Goal: Check status: Check status

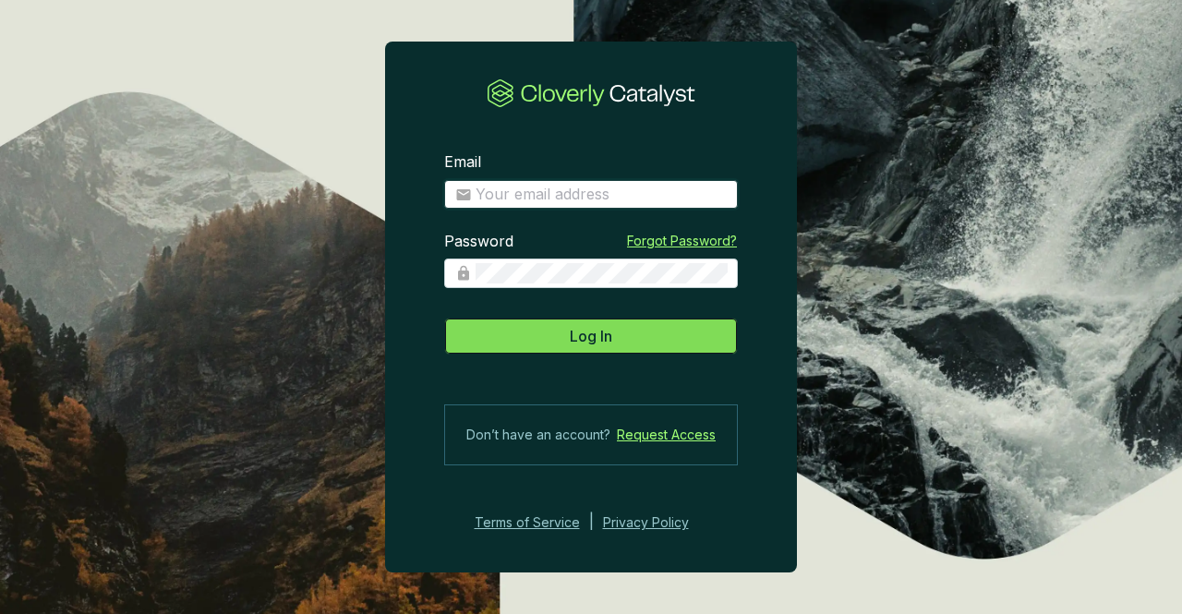
type input "[EMAIL_ADDRESS][DOMAIN_NAME]"
click at [620, 339] on button "Log In" at bounding box center [591, 336] width 294 height 37
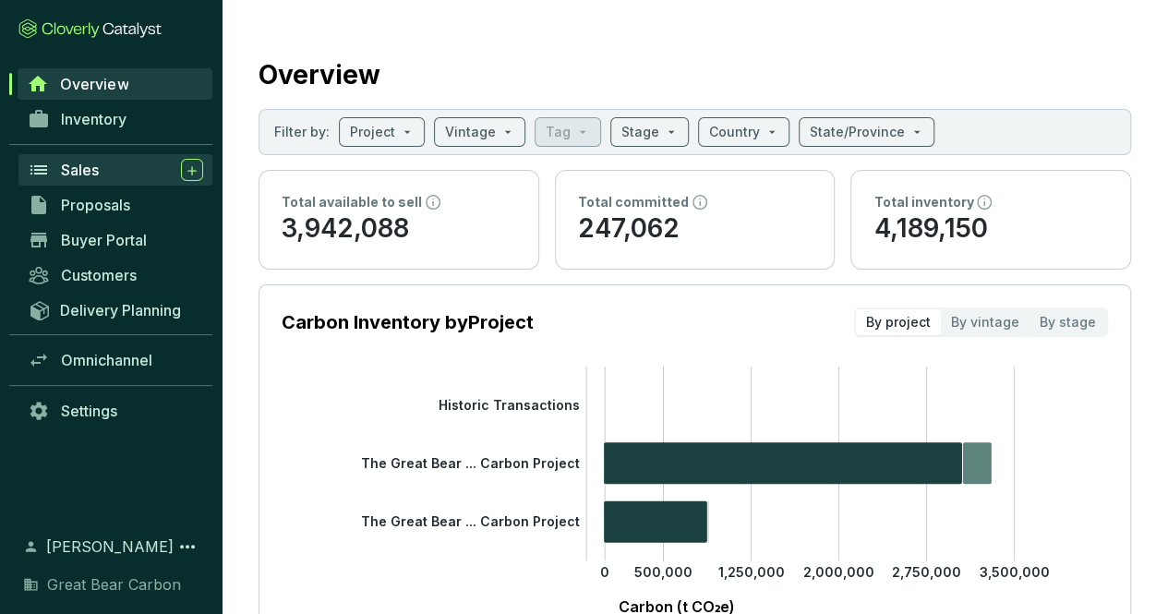
click at [82, 172] on span "Sales" at bounding box center [80, 170] width 38 height 18
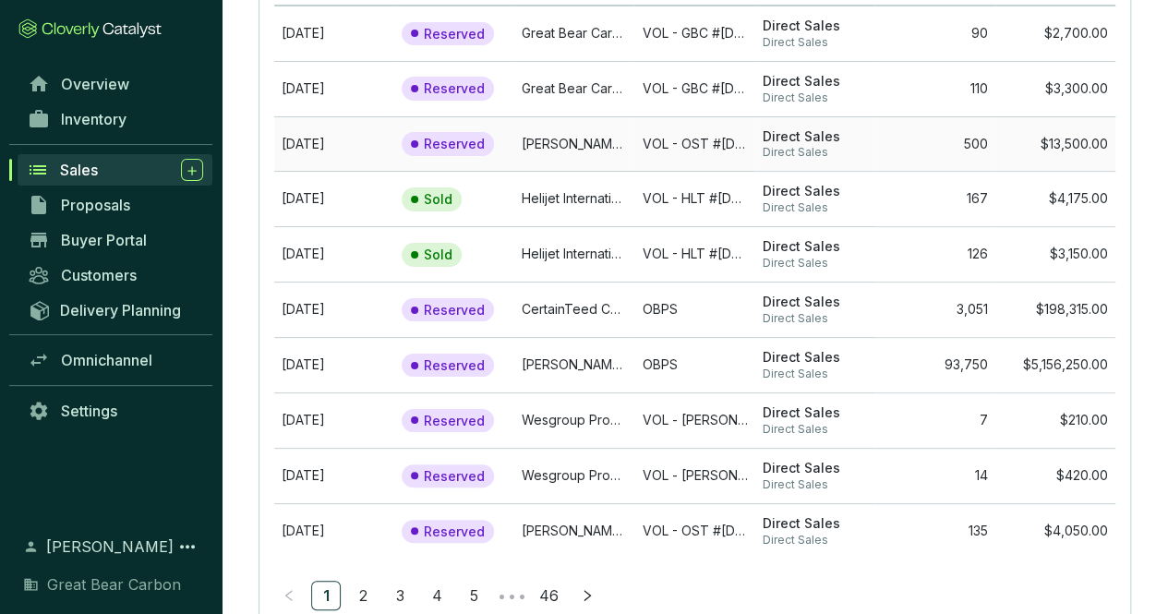
scroll to position [264, 0]
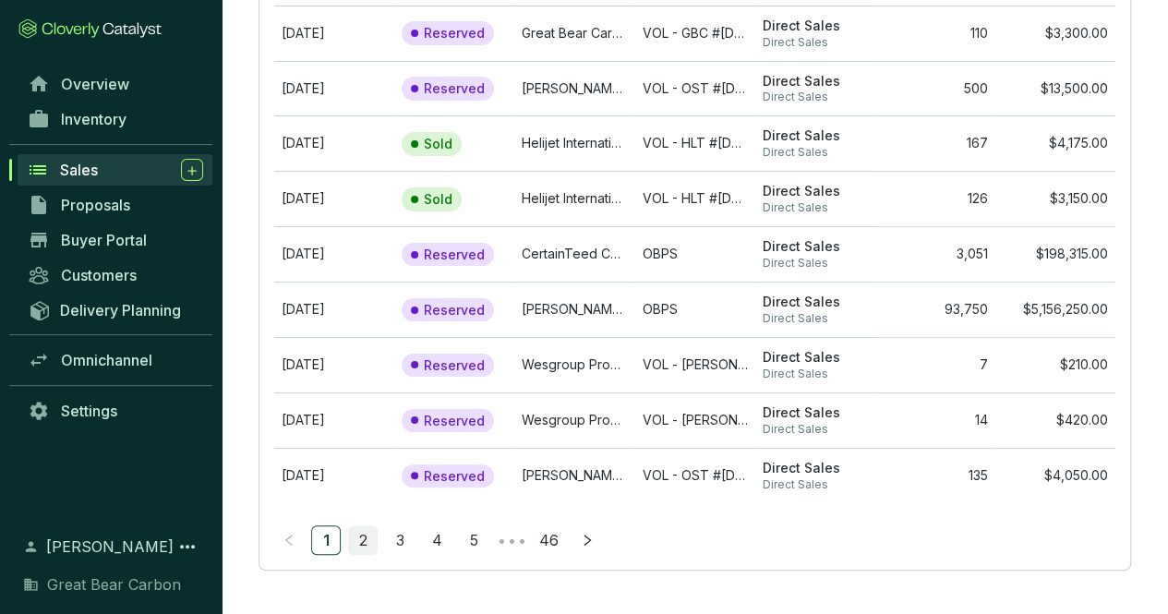
click at [369, 544] on link "2" at bounding box center [363, 540] width 28 height 28
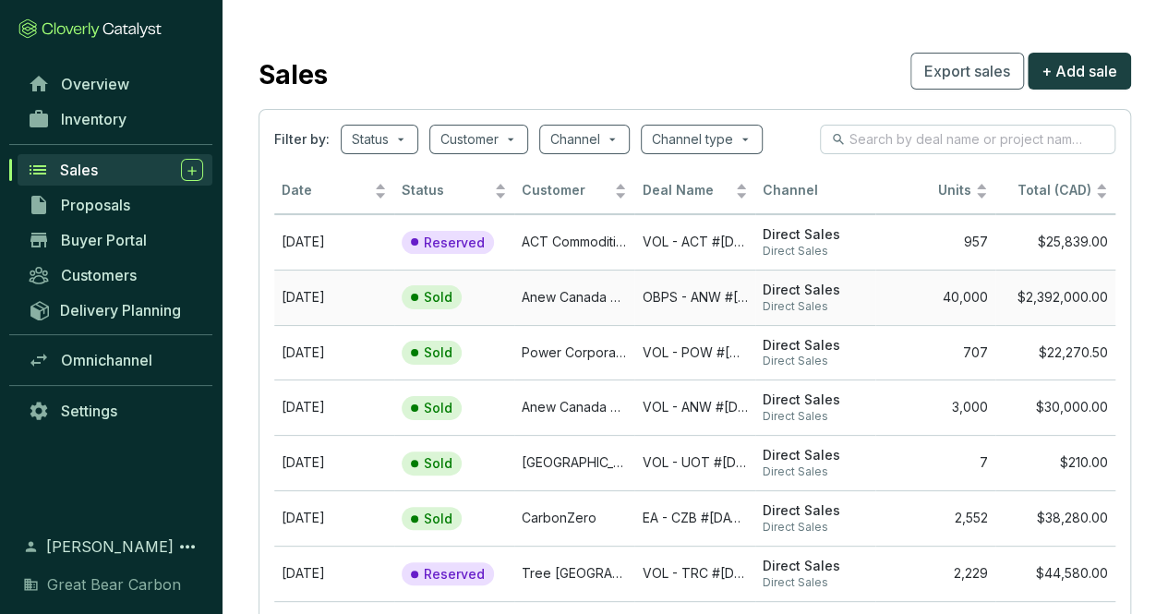
click at [318, 289] on td "[DATE]" at bounding box center [334, 297] width 120 height 55
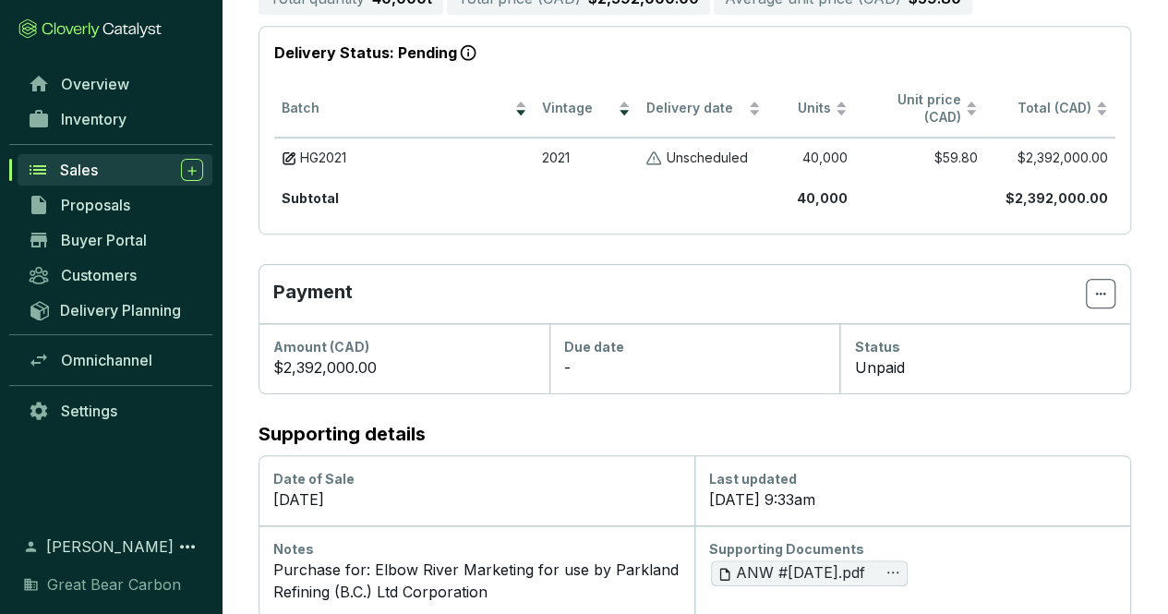
scroll to position [463, 0]
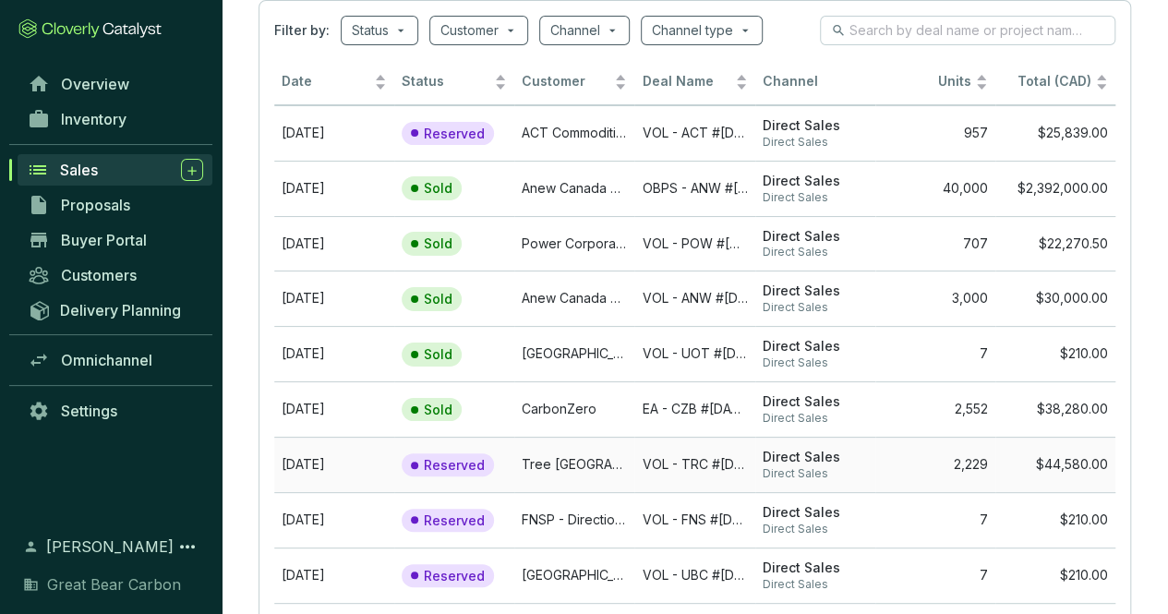
scroll to position [264, 0]
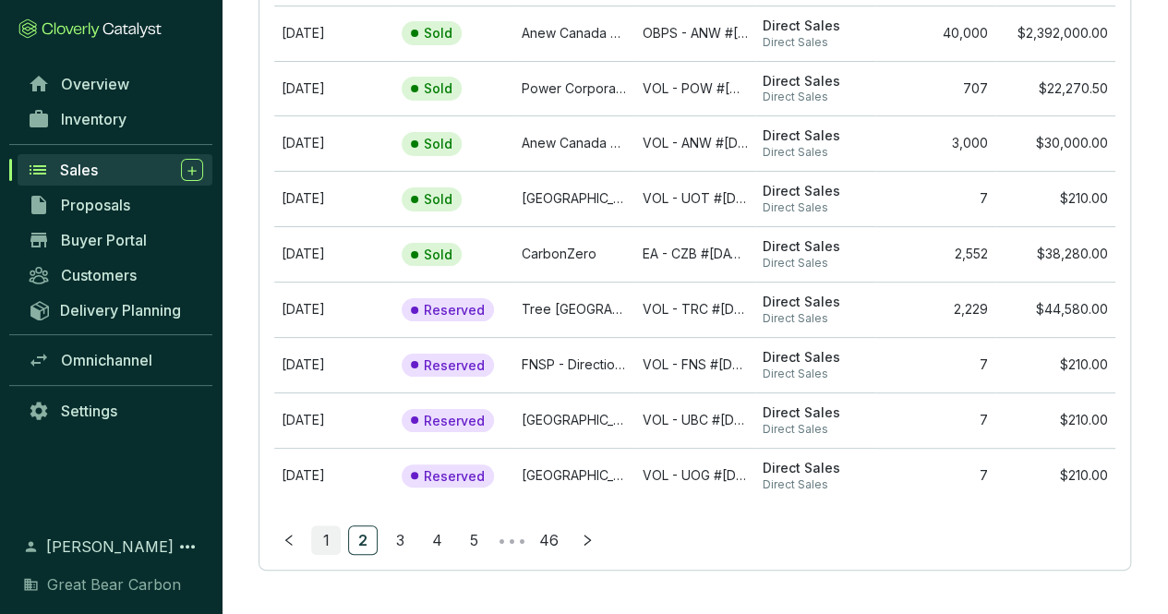
click at [331, 536] on link "1" at bounding box center [326, 540] width 28 height 28
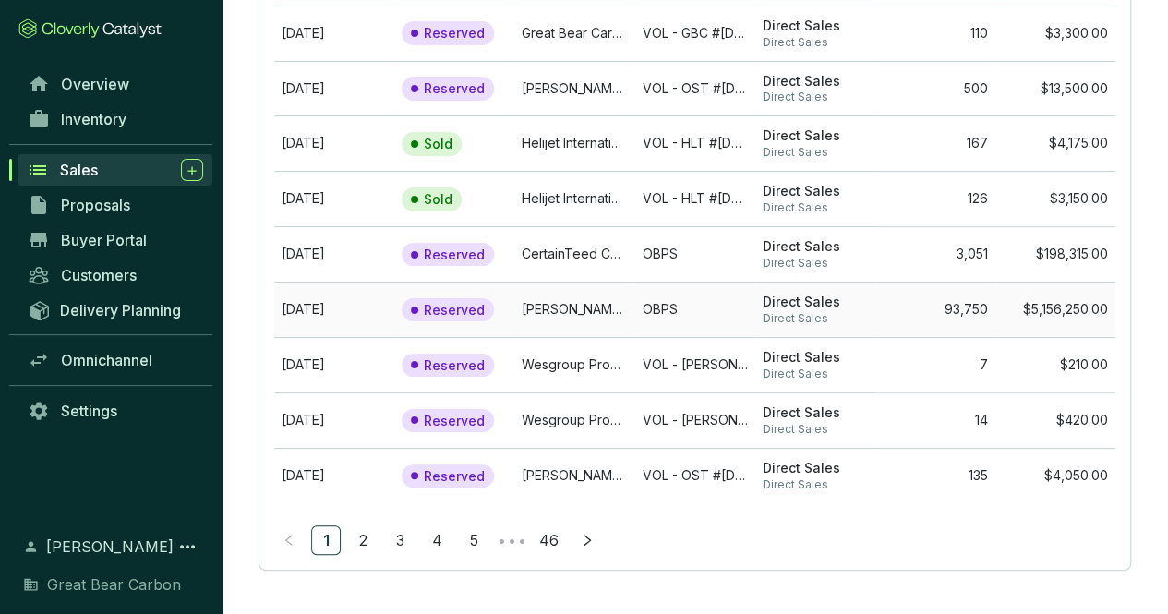
click at [339, 306] on td "[DATE]" at bounding box center [334, 309] width 120 height 55
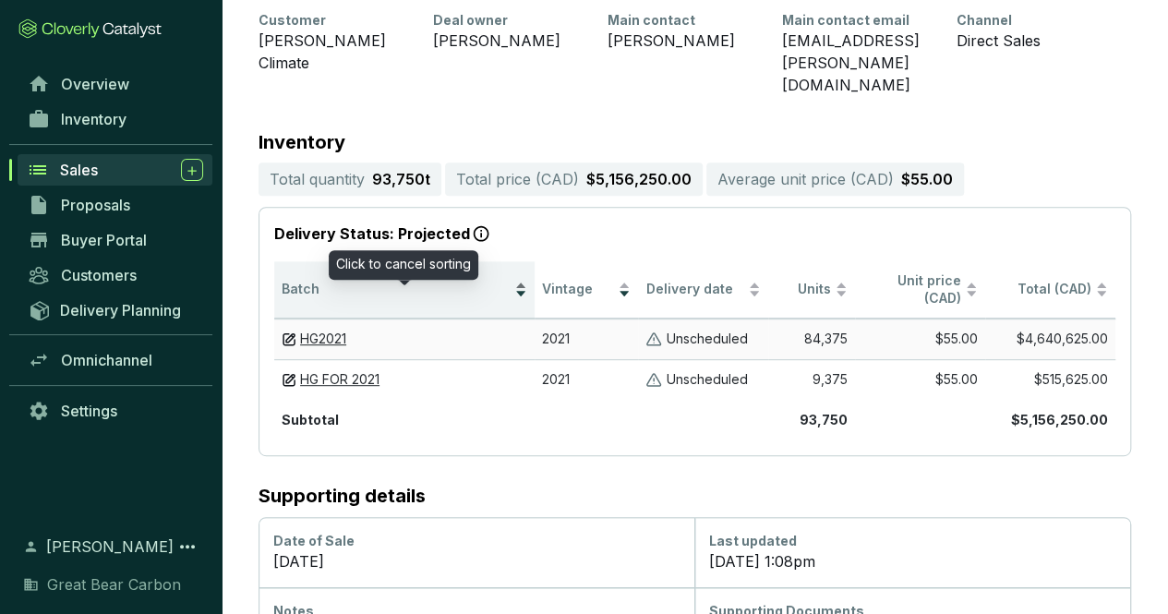
scroll to position [364, 0]
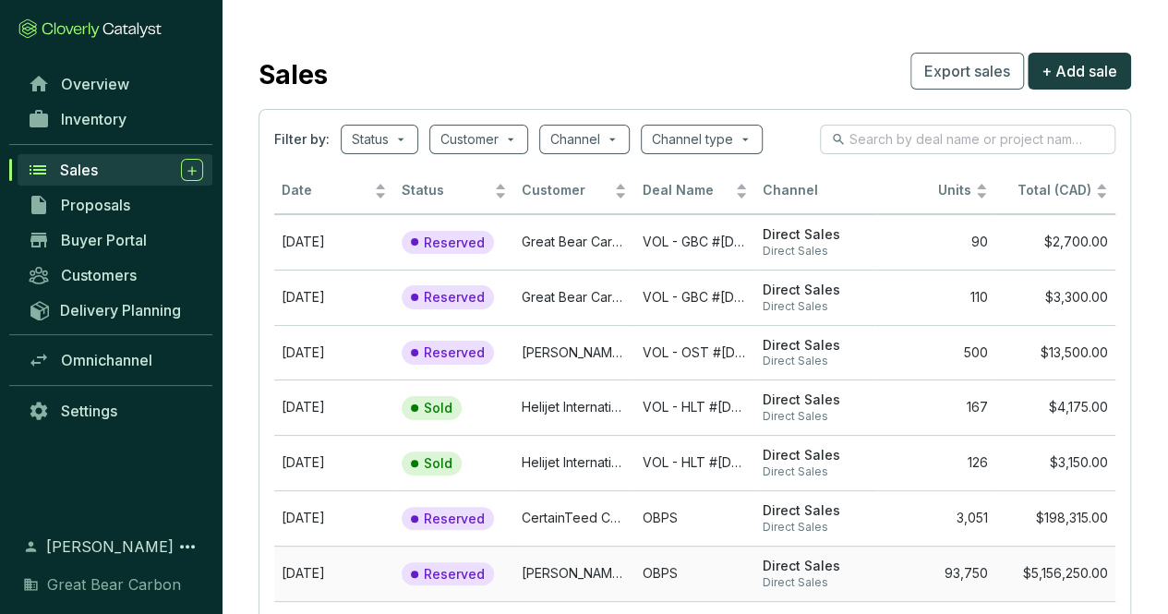
click at [334, 568] on td "[DATE]" at bounding box center [334, 573] width 120 height 55
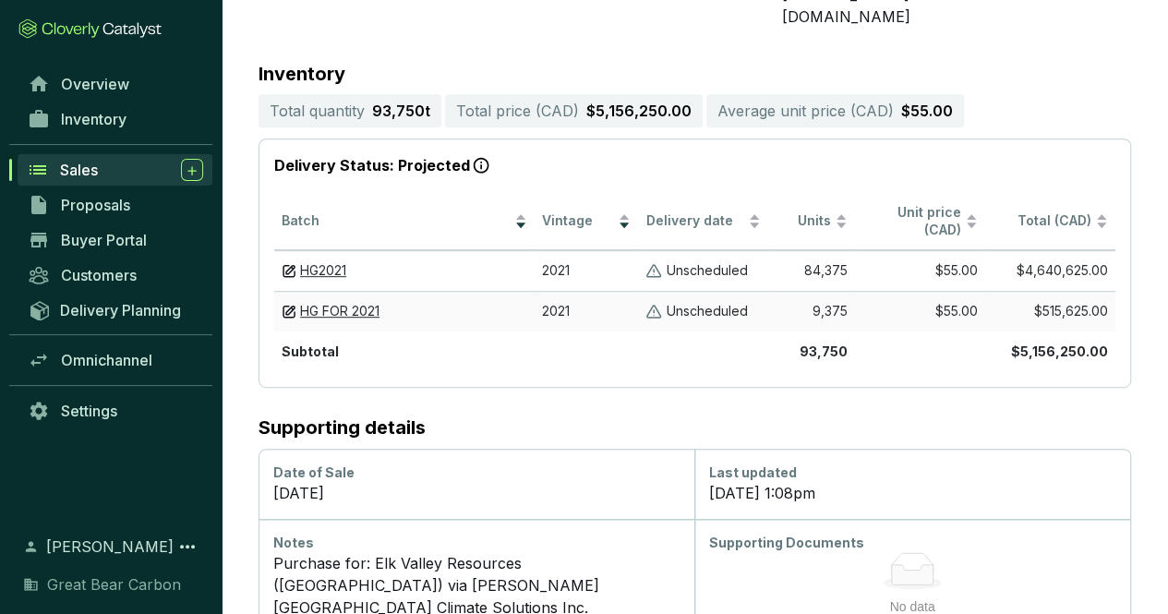
scroll to position [364, 0]
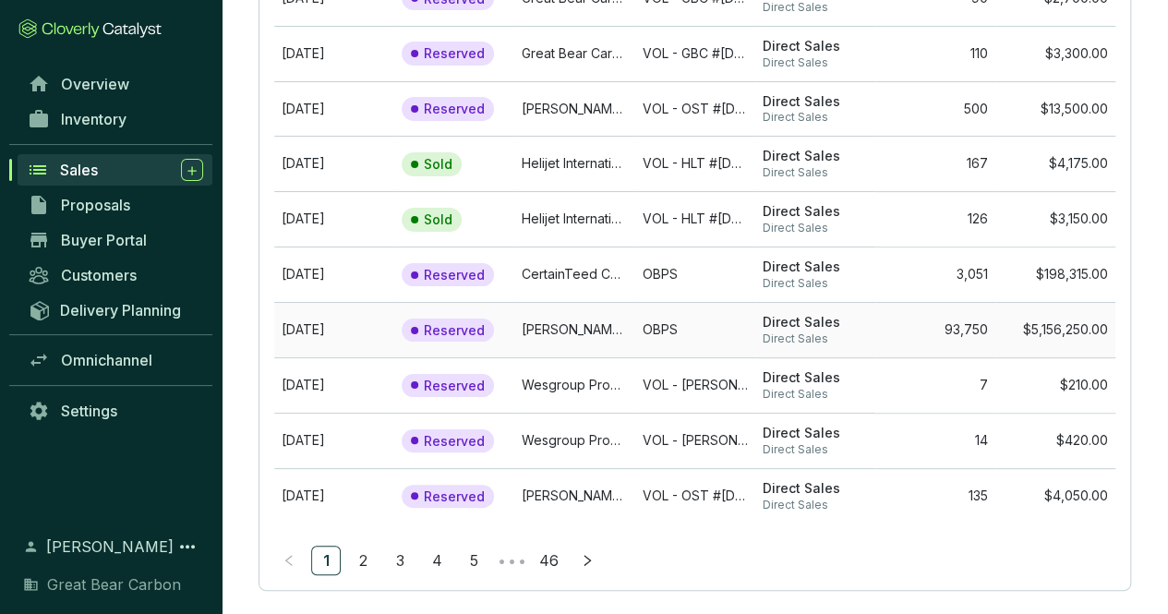
scroll to position [264, 0]
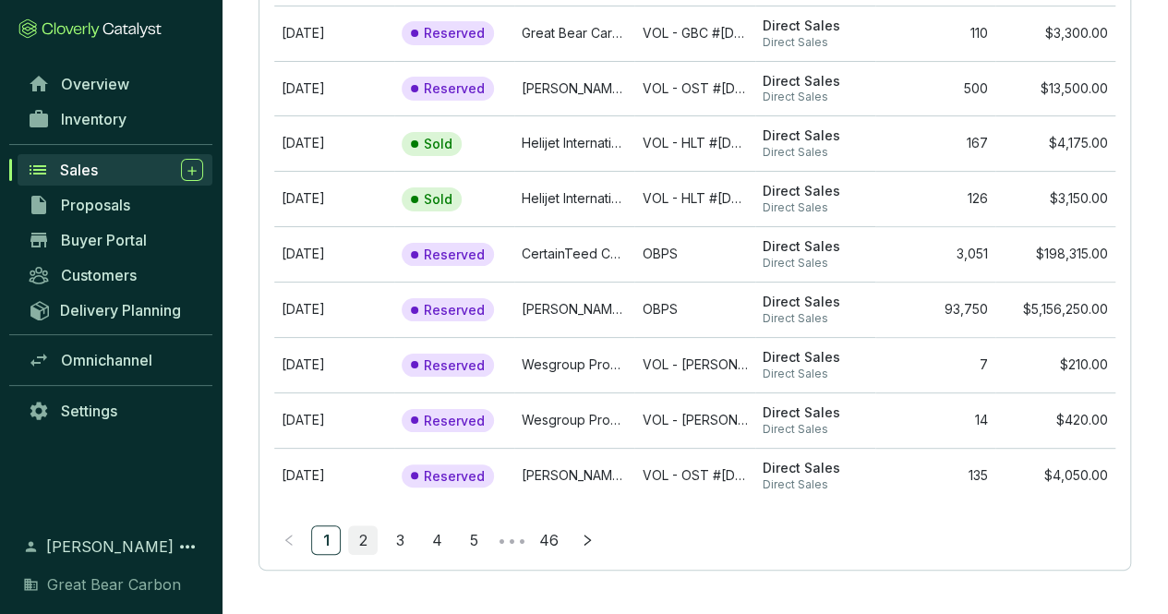
click at [364, 535] on link "2" at bounding box center [363, 540] width 28 height 28
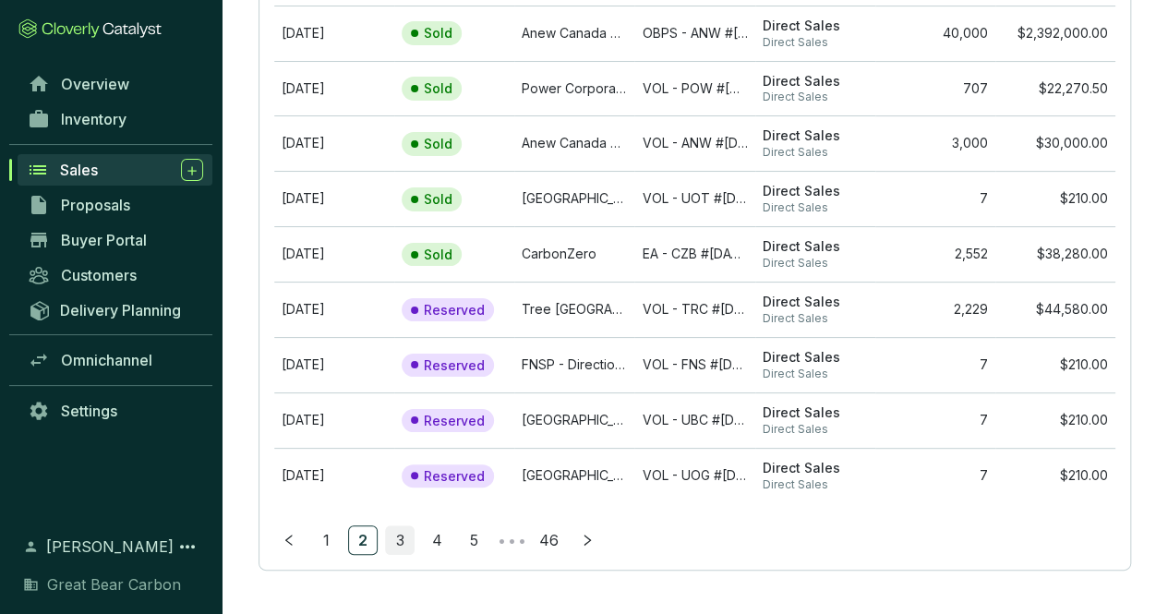
click at [398, 534] on link "3" at bounding box center [400, 540] width 28 height 28
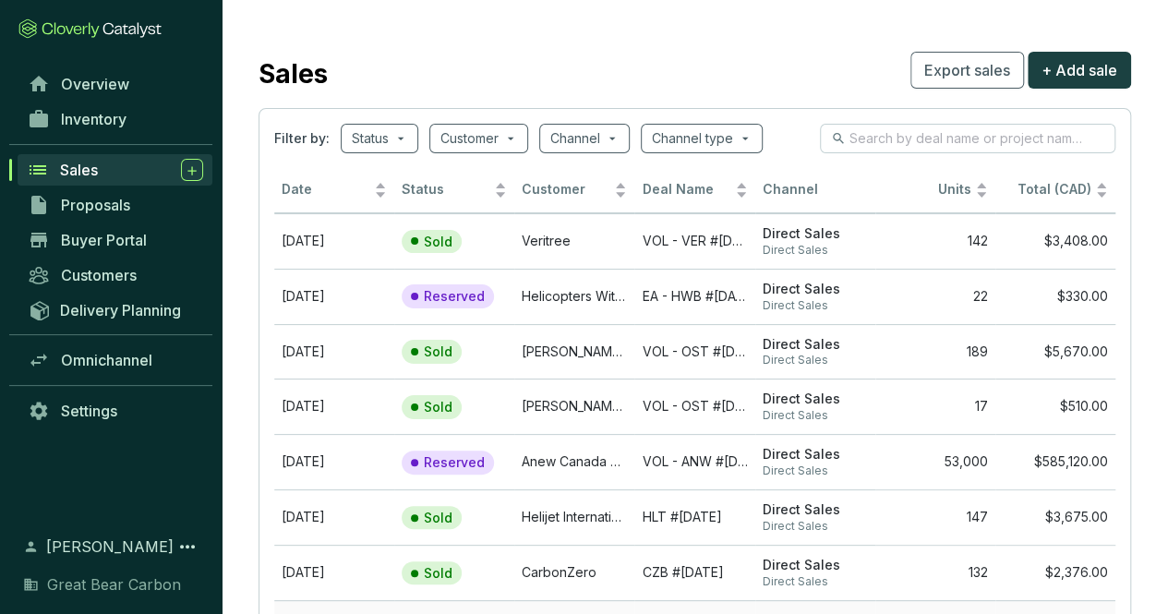
scroll to position [0, 0]
